Goal: Check status

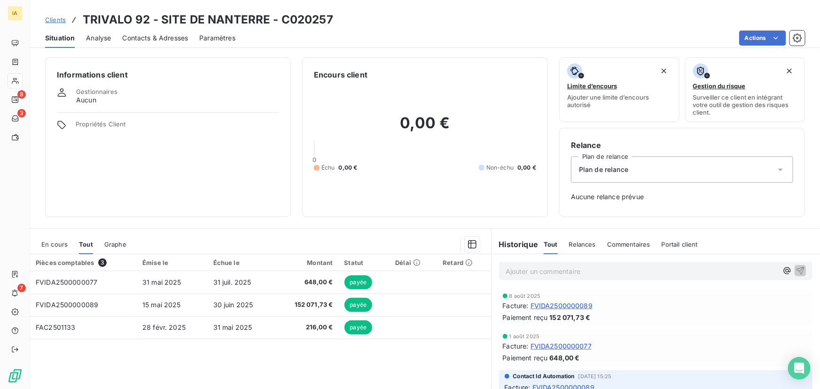
scroll to position [73, 0]
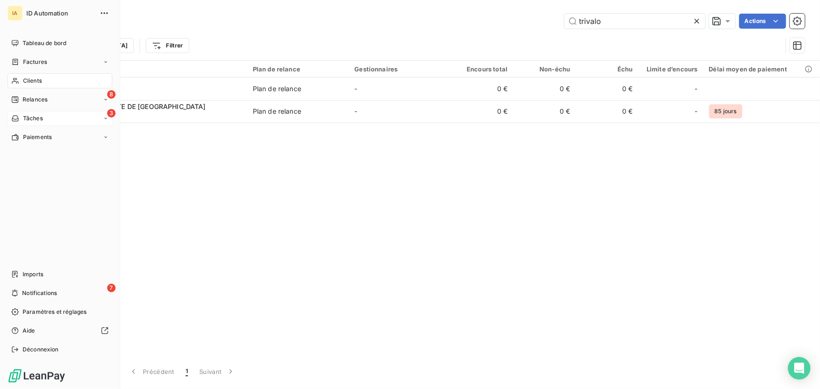
click at [34, 116] on span "Tâches" at bounding box center [33, 118] width 20 height 8
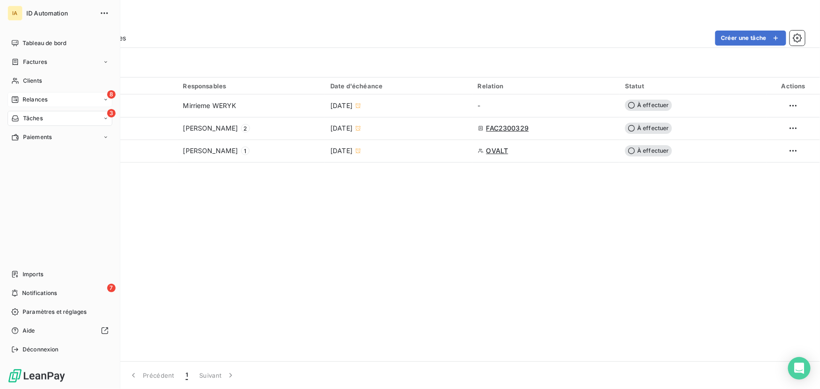
click at [23, 95] on span "Relances" at bounding box center [35, 99] width 25 height 8
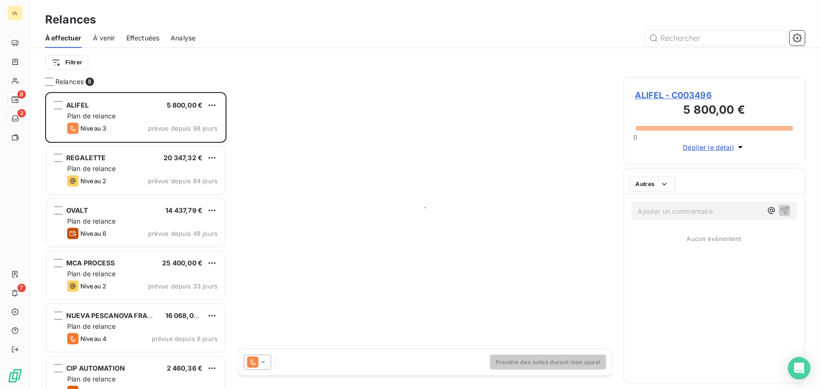
scroll to position [291, 175]
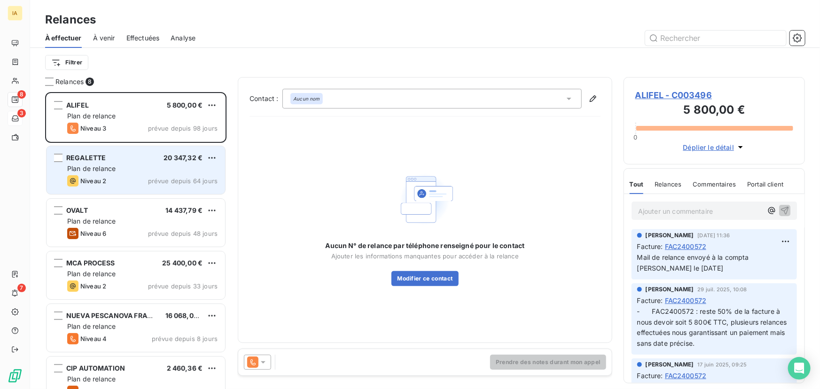
click at [120, 164] on div "REGALETTE 20 347,32 € Plan de relance Niveau 2 prévue depuis 64 jours" at bounding box center [136, 170] width 179 height 48
